Goal: Obtain resource: Obtain resource

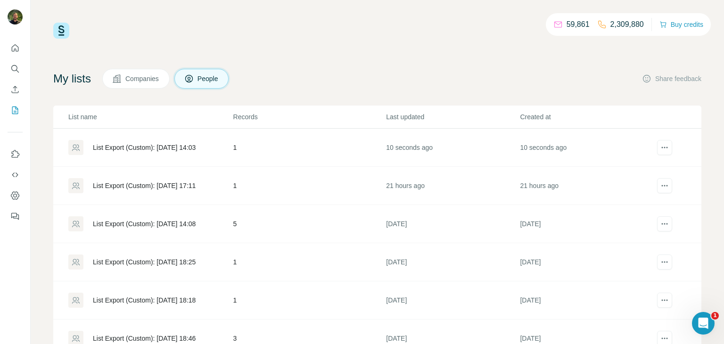
click at [172, 149] on div "List Export (Custom): [DATE] 14:03" at bounding box center [144, 147] width 103 height 9
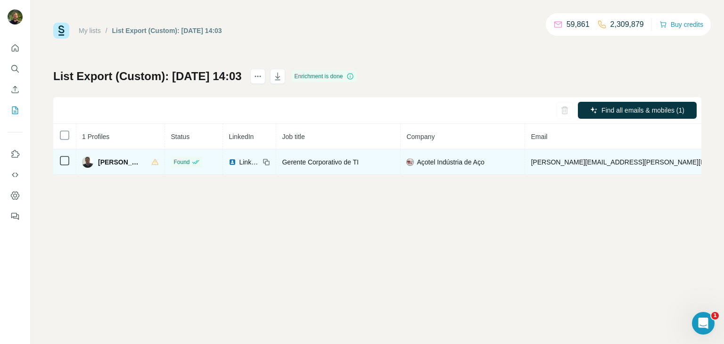
copy span "[PHONE_NUMBER]"
